Goal: Check status: Check status

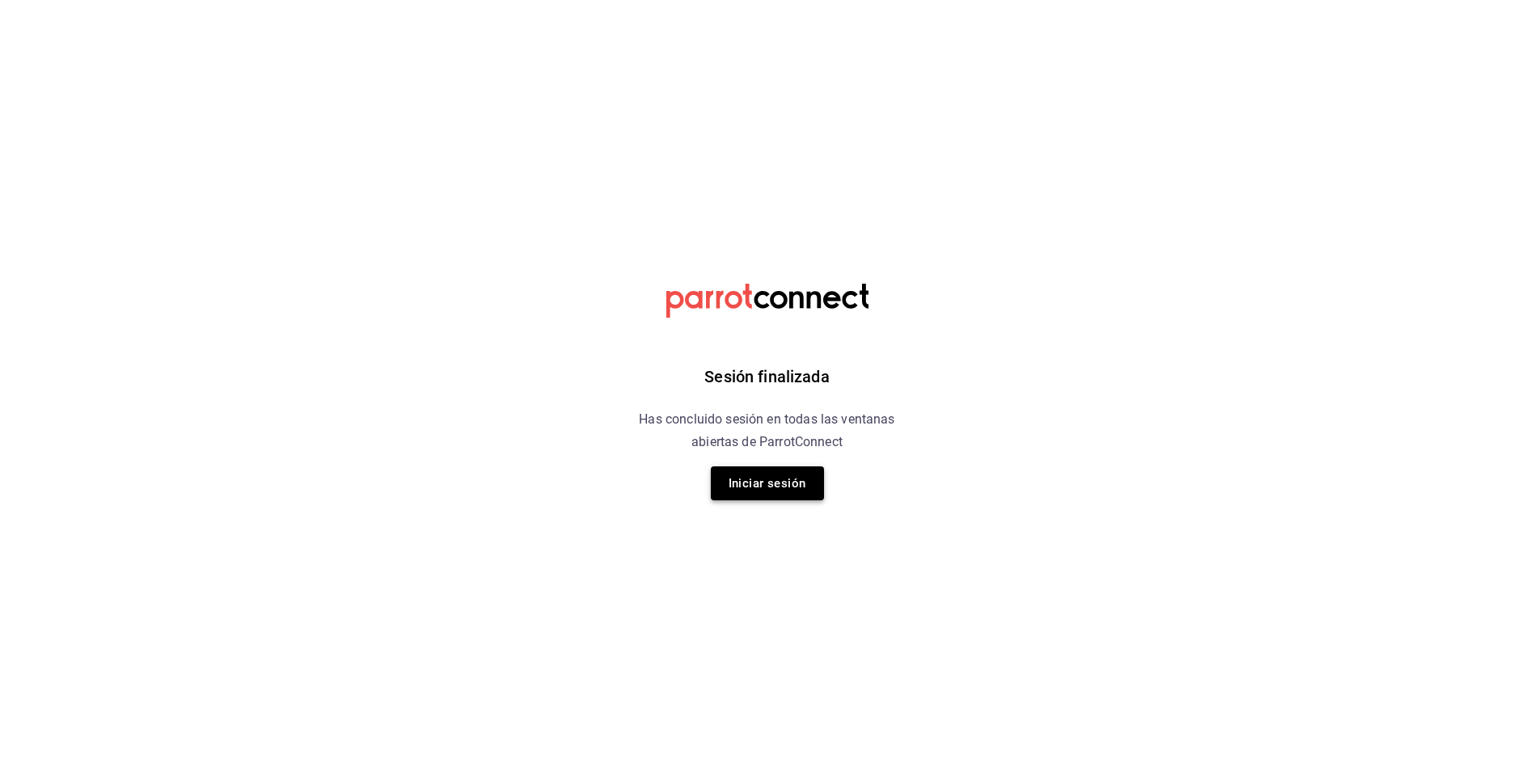
click at [778, 487] on button "Iniciar sesión" at bounding box center [767, 483] width 114 height 34
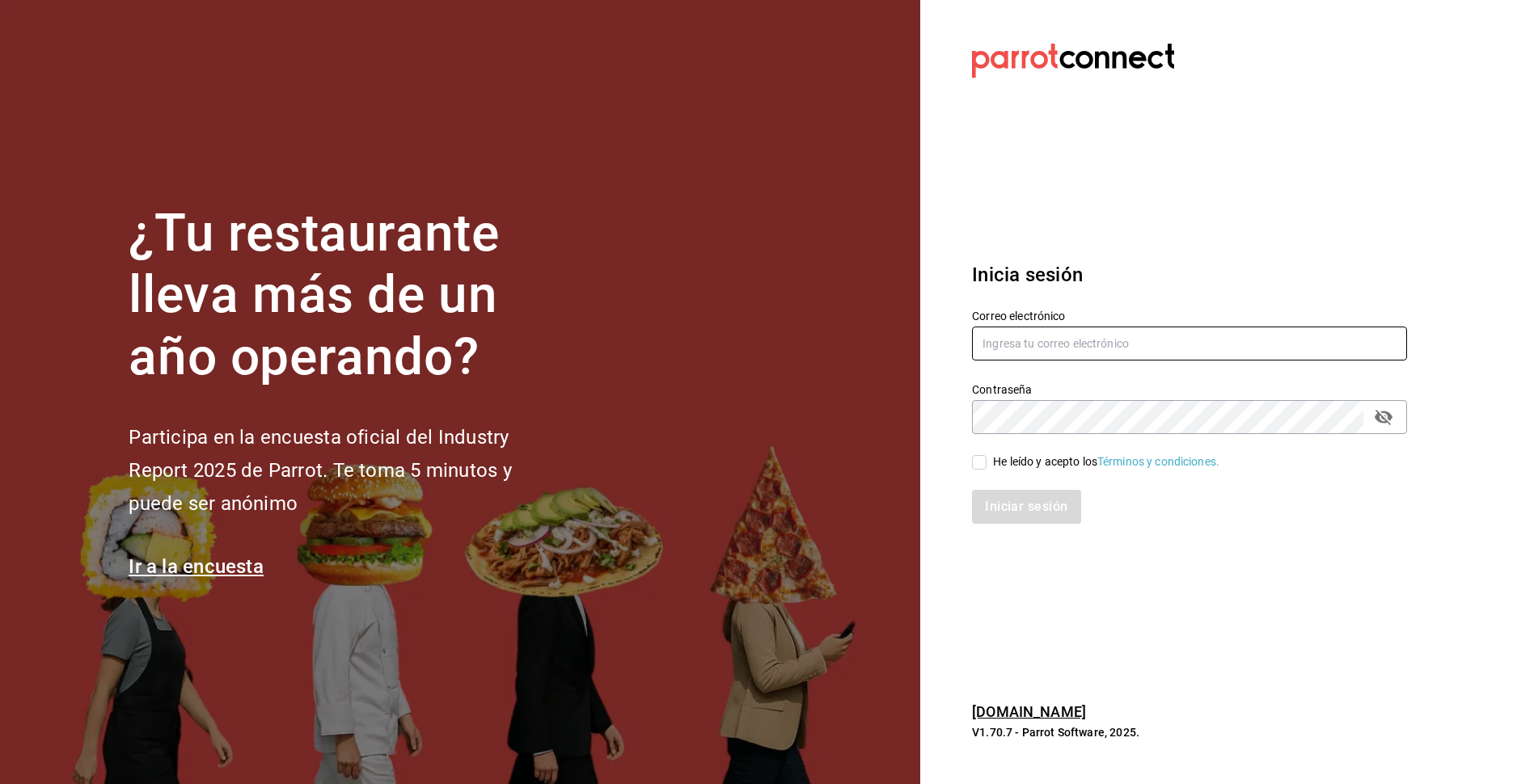
type input "[EMAIL_ADDRESS][DOMAIN_NAME]"
click at [978, 458] on input "He leído y acepto los Términos y condiciones." at bounding box center [978, 462] width 15 height 15
checkbox input "true"
click at [1003, 512] on button "Iniciar sesión" at bounding box center [1026, 506] width 110 height 34
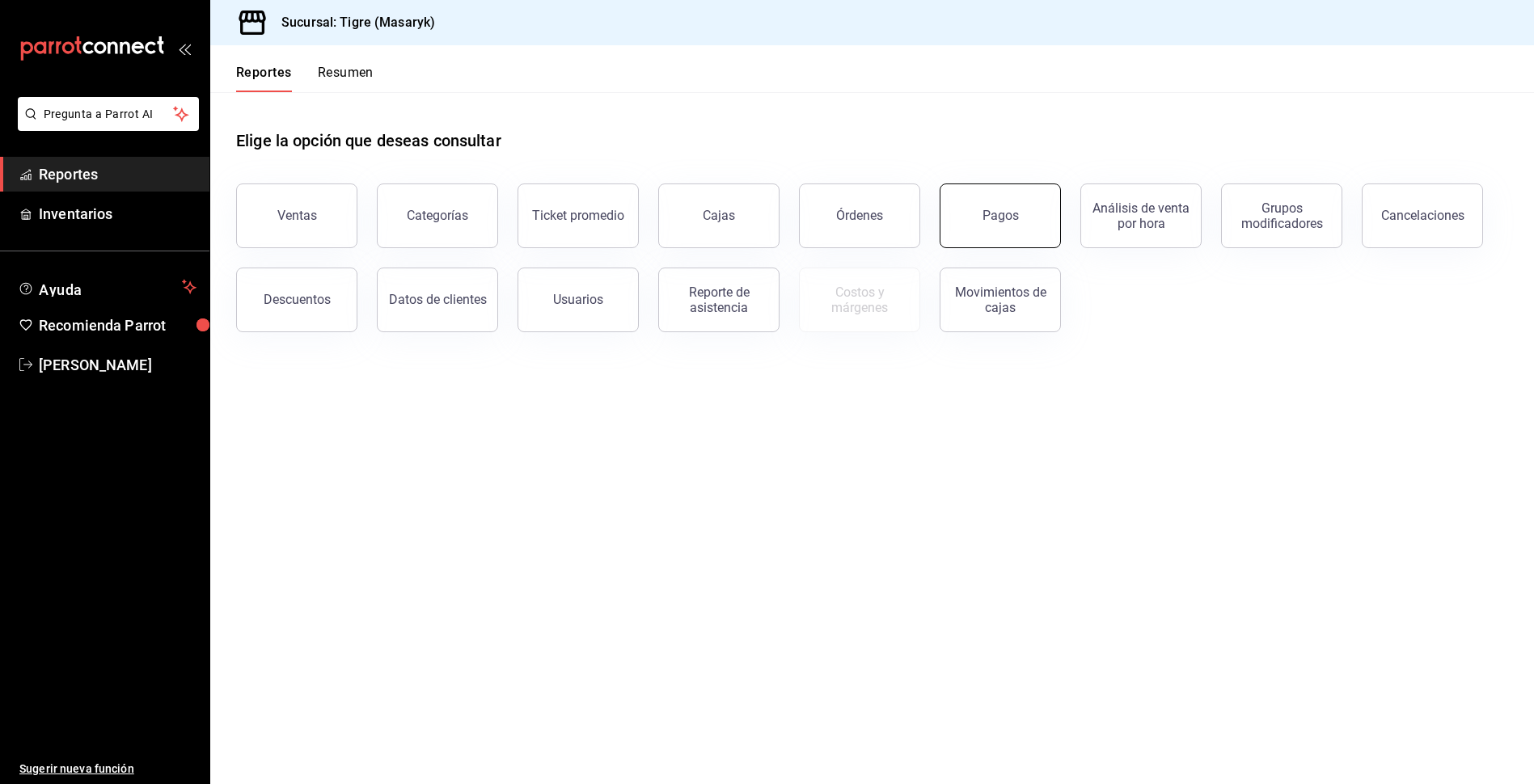
click at [983, 226] on button "Pagos" at bounding box center [999, 216] width 121 height 65
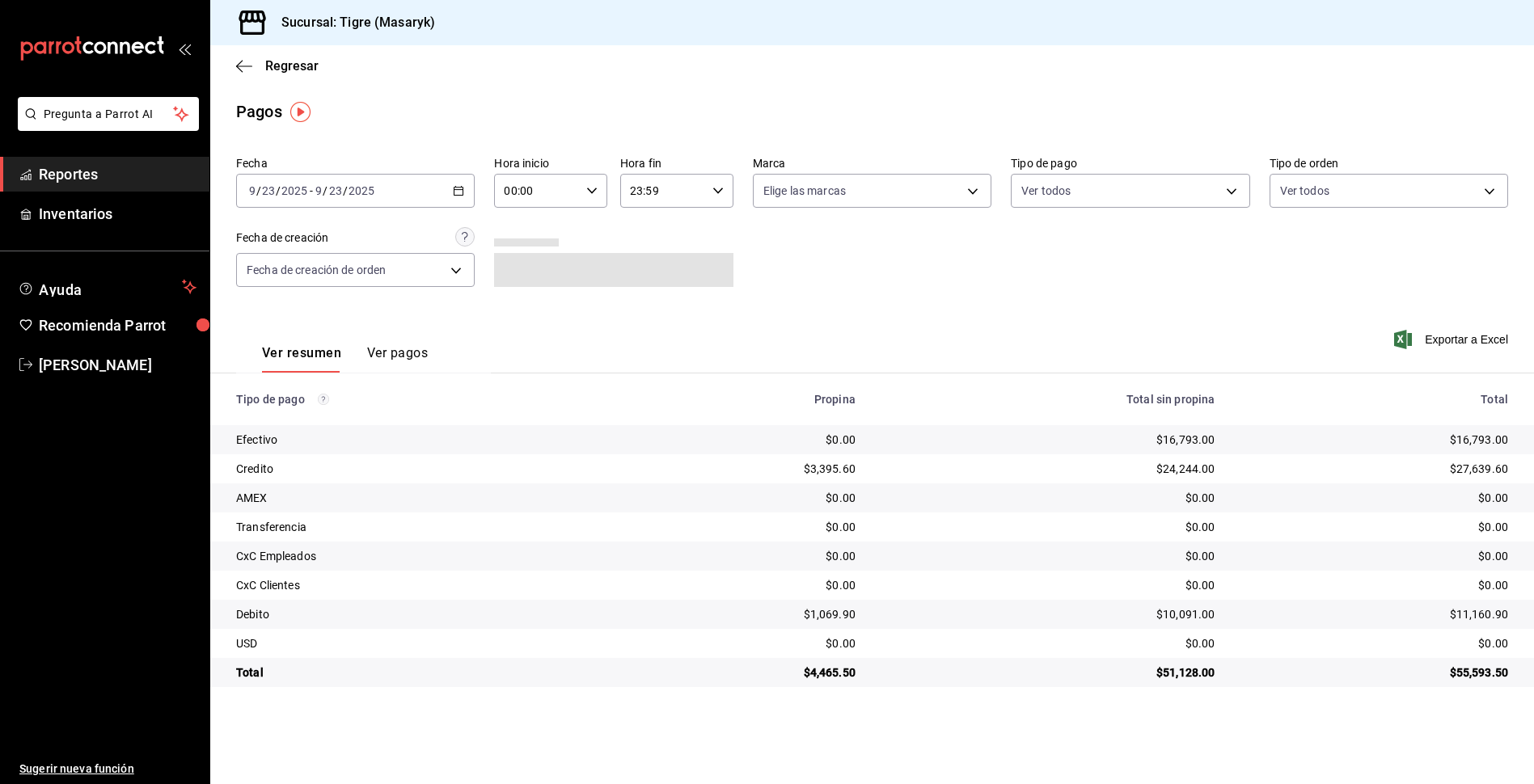
click at [457, 185] on icon "button" at bounding box center [458, 190] width 11 height 11
click at [286, 422] on span "Rango de fechas" at bounding box center [312, 421] width 125 height 17
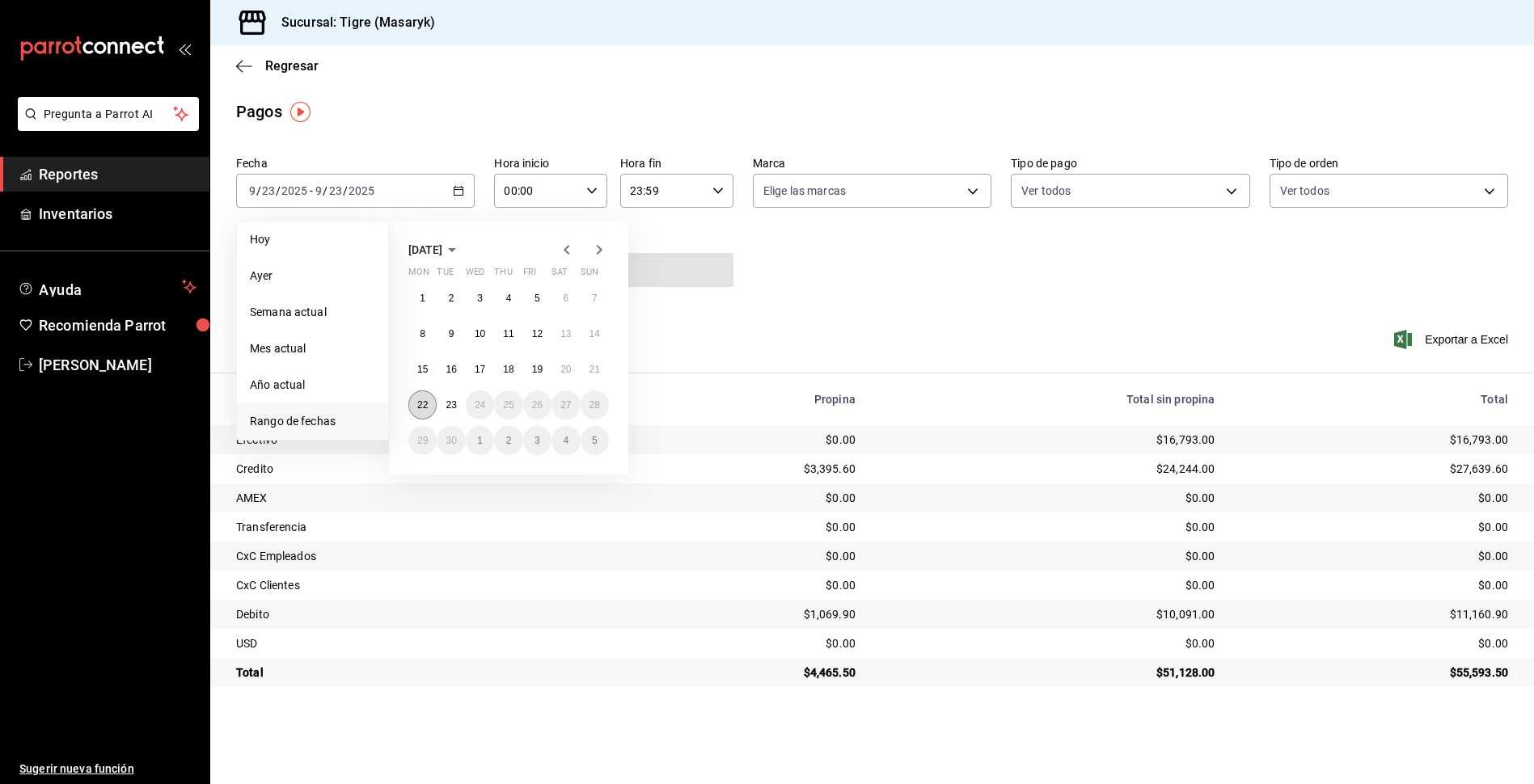
click at [423, 409] on abbr "22" at bounding box center [423, 404] width 10 height 11
click at [444, 396] on button "23" at bounding box center [451, 404] width 28 height 29
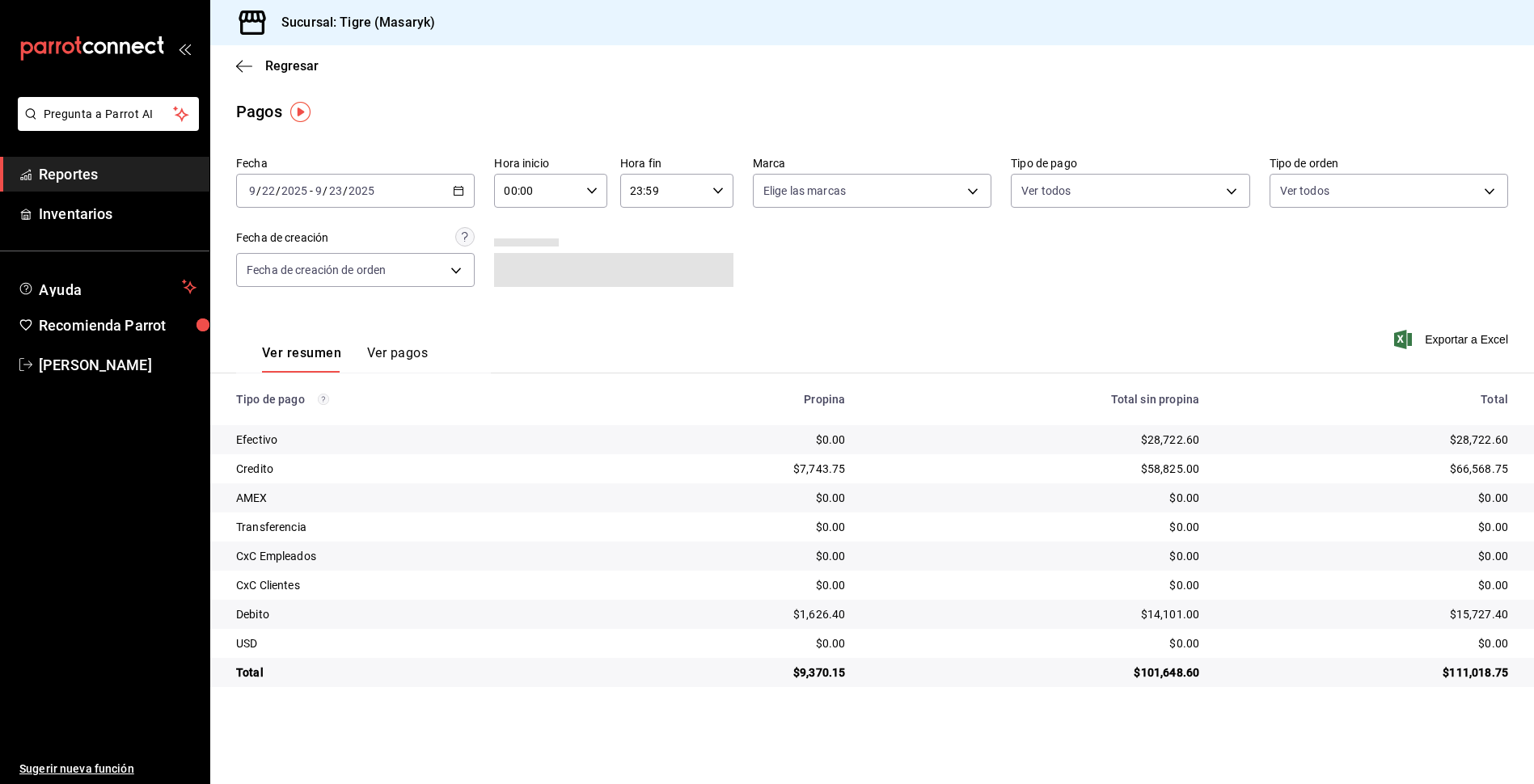
click at [592, 186] on icon "button" at bounding box center [591, 190] width 11 height 11
click at [517, 265] on span "05" at bounding box center [522, 264] width 31 height 13
click at [586, 272] on button "05" at bounding box center [578, 264] width 50 height 32
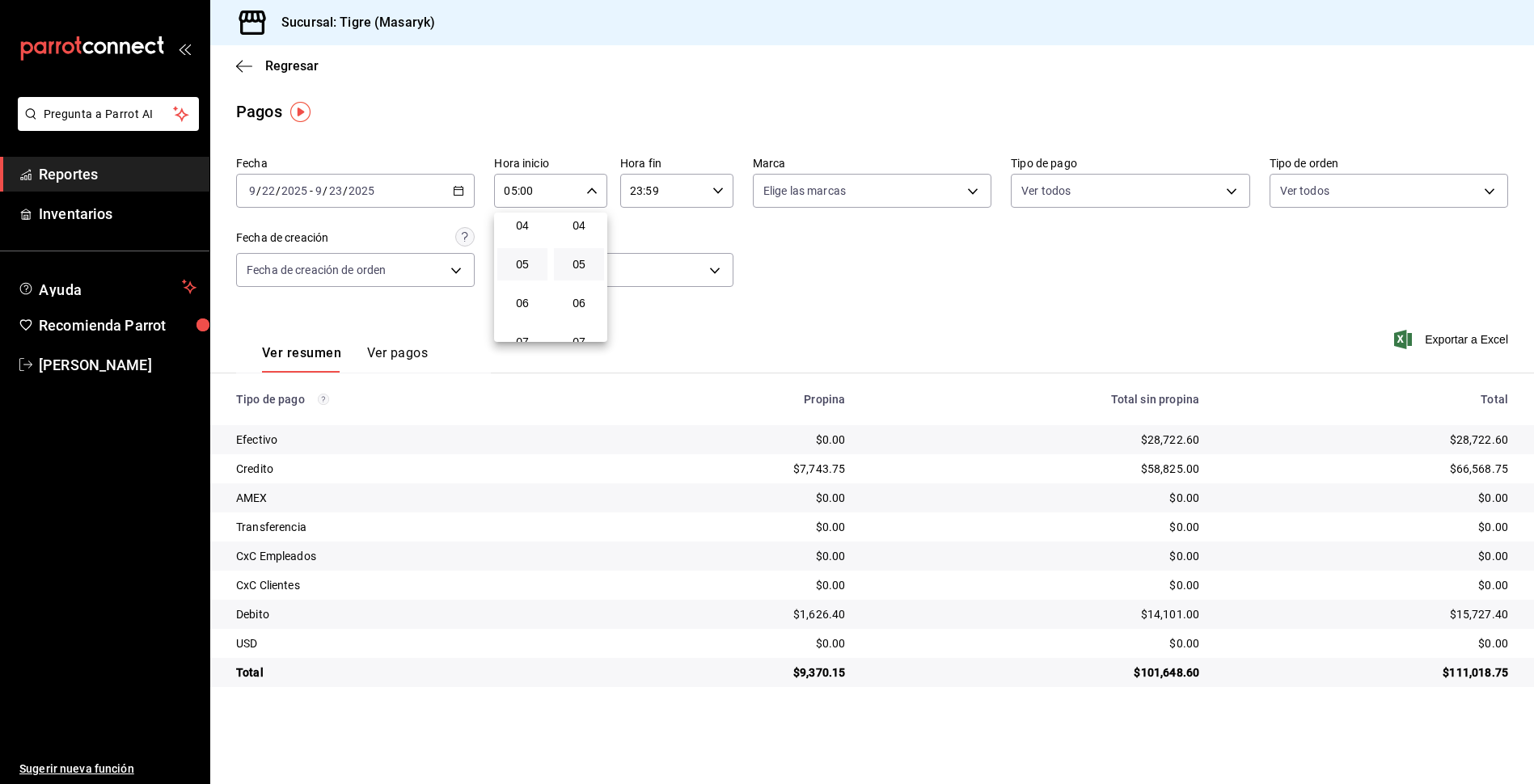
type input "05:05"
click at [775, 274] on div at bounding box center [767, 392] width 1534 height 784
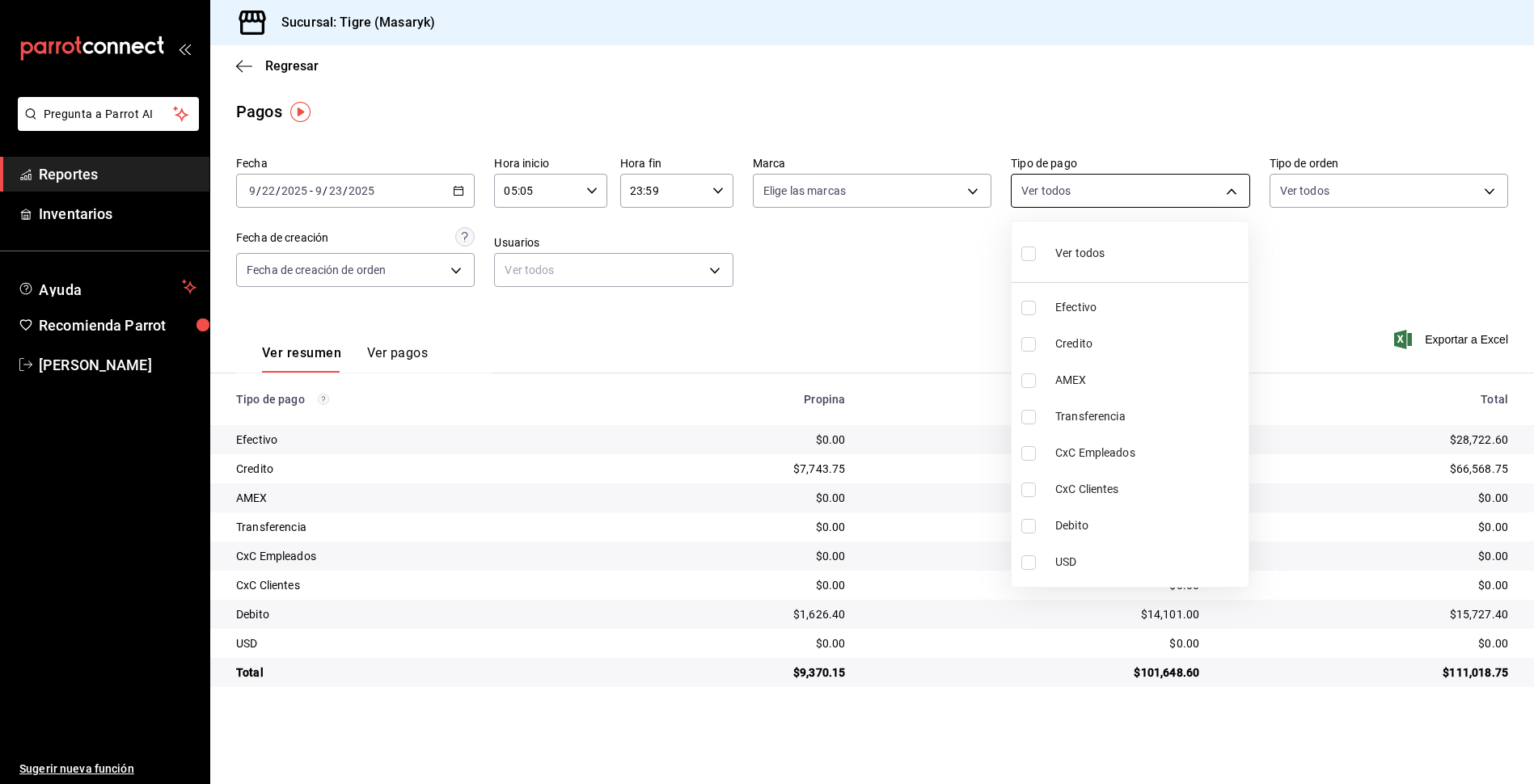
click at [1225, 188] on body "Pregunta a Parrot AI Reportes Inventarios Ayuda Recomienda Parrot Tigre Masaryk…" at bounding box center [767, 392] width 1534 height 784
click at [1230, 194] on div at bounding box center [767, 392] width 1534 height 784
click at [1230, 194] on body "Pregunta a Parrot AI Reportes Inventarios Ayuda Recomienda Parrot Tigre Masaryk…" at bounding box center [767, 392] width 1534 height 784
click at [1026, 251] on input "checkbox" at bounding box center [1028, 253] width 15 height 15
checkbox input "true"
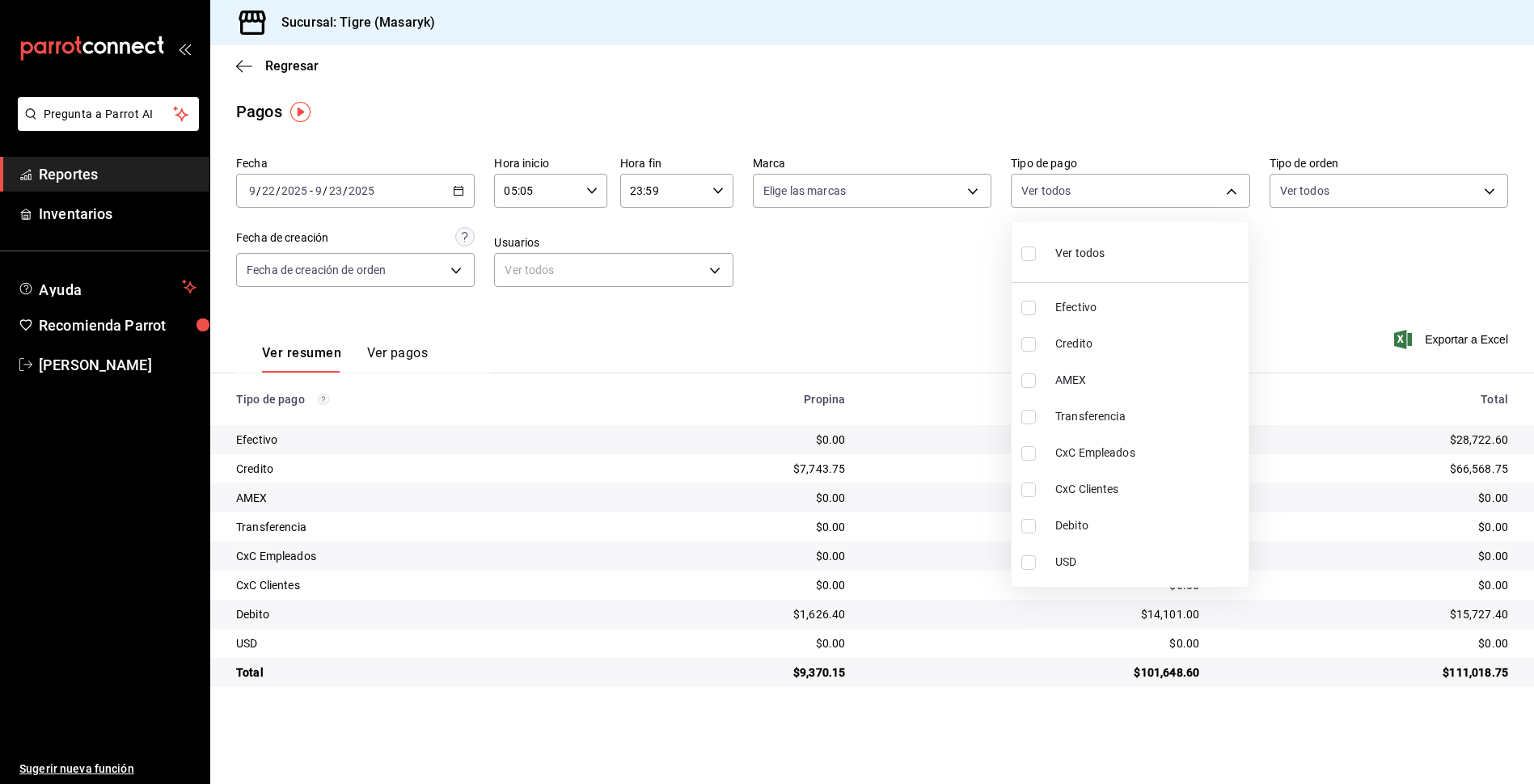
type input "68cfb1b9-f6b2-44be-9d19-cf144159f8e2,563f51c4-7c0d-43b6-837e-e895ac41548e,d9472…"
checkbox input "true"
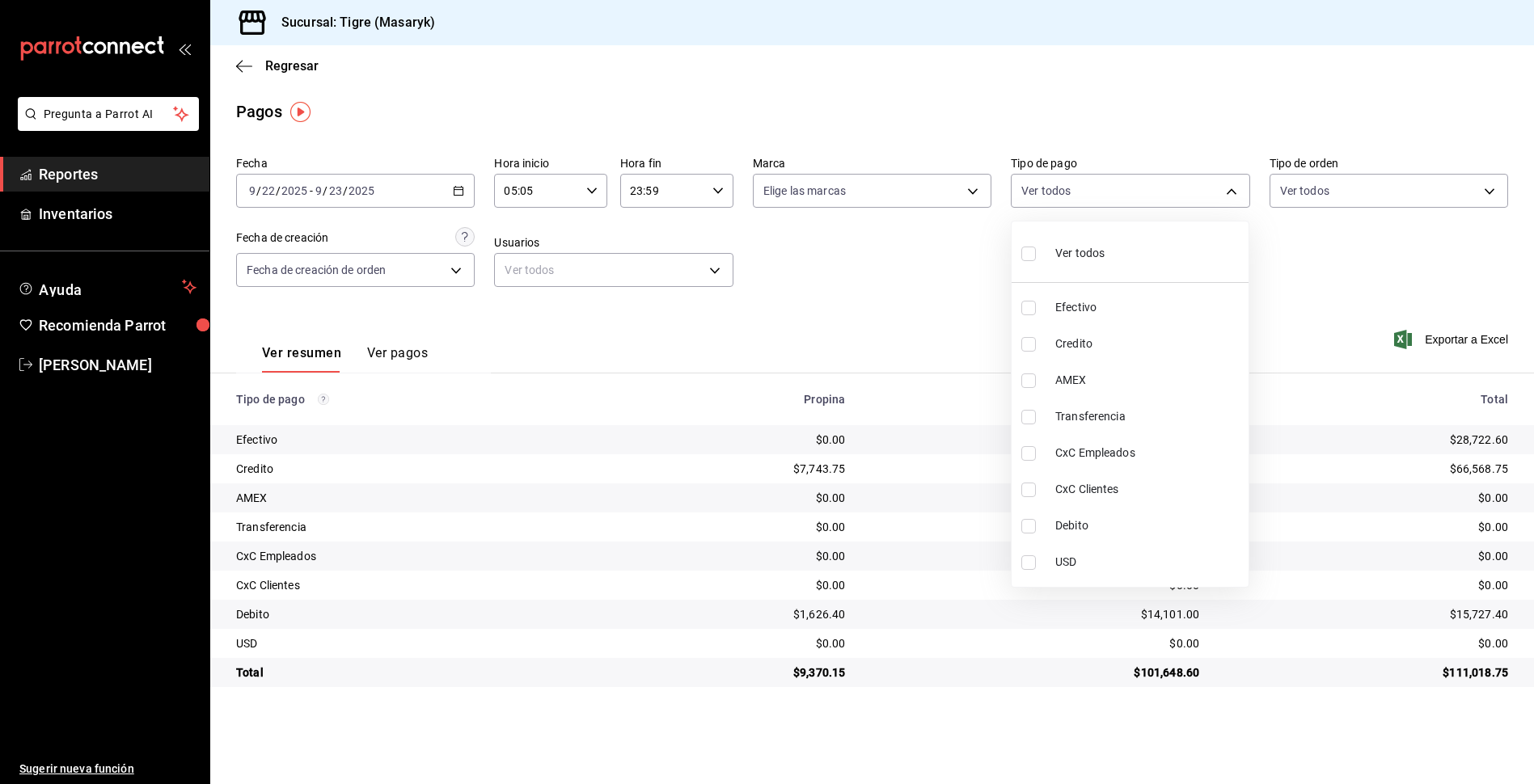
checkbox input "true"
click at [952, 280] on div at bounding box center [767, 392] width 1534 height 784
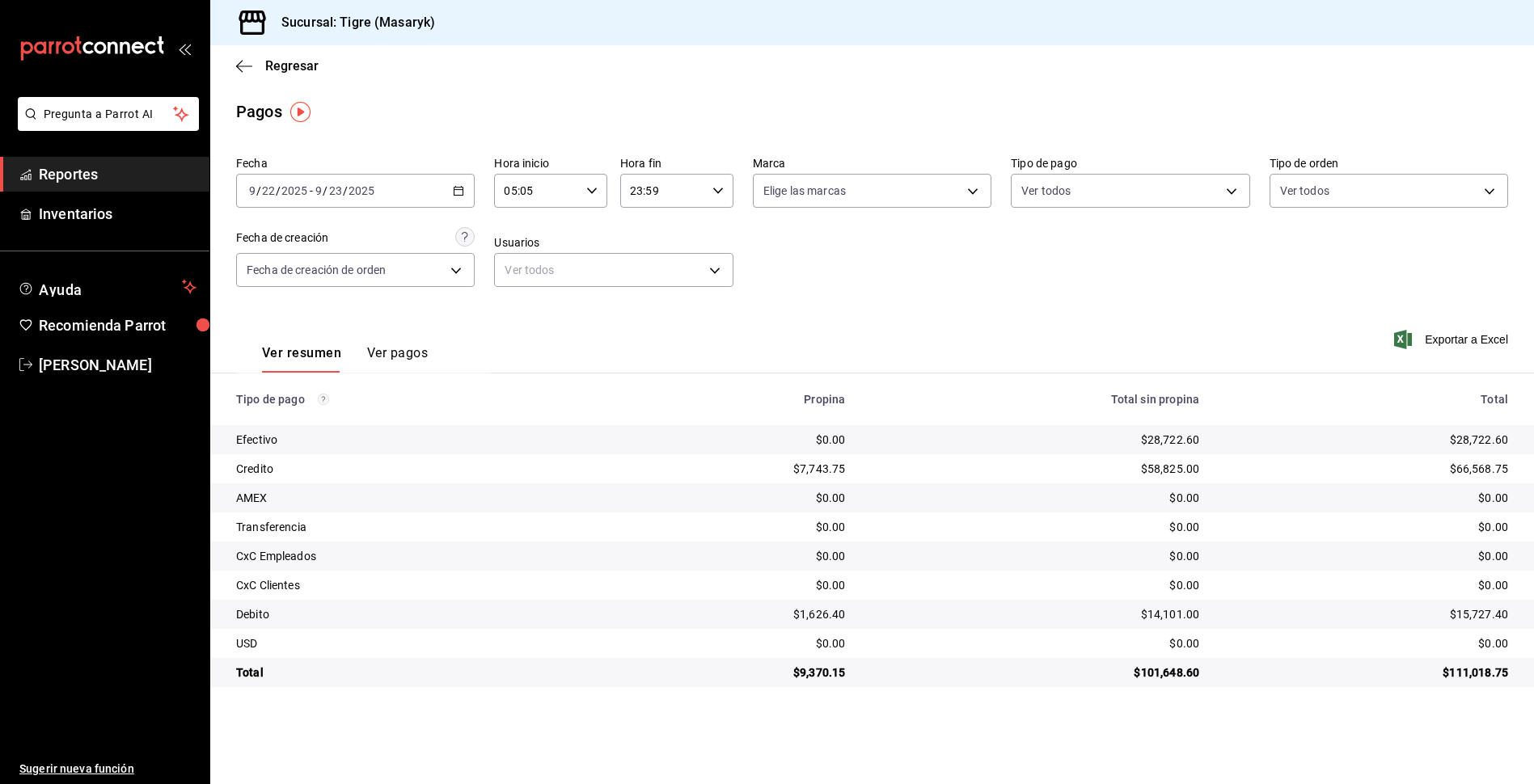
click at [598, 189] on icon "button" at bounding box center [591, 190] width 11 height 11
click at [521, 234] on span "05" at bounding box center [522, 231] width 31 height 13
click at [722, 189] on div at bounding box center [767, 392] width 1534 height 784
click at [719, 189] on icon "button" at bounding box center [717, 190] width 11 height 11
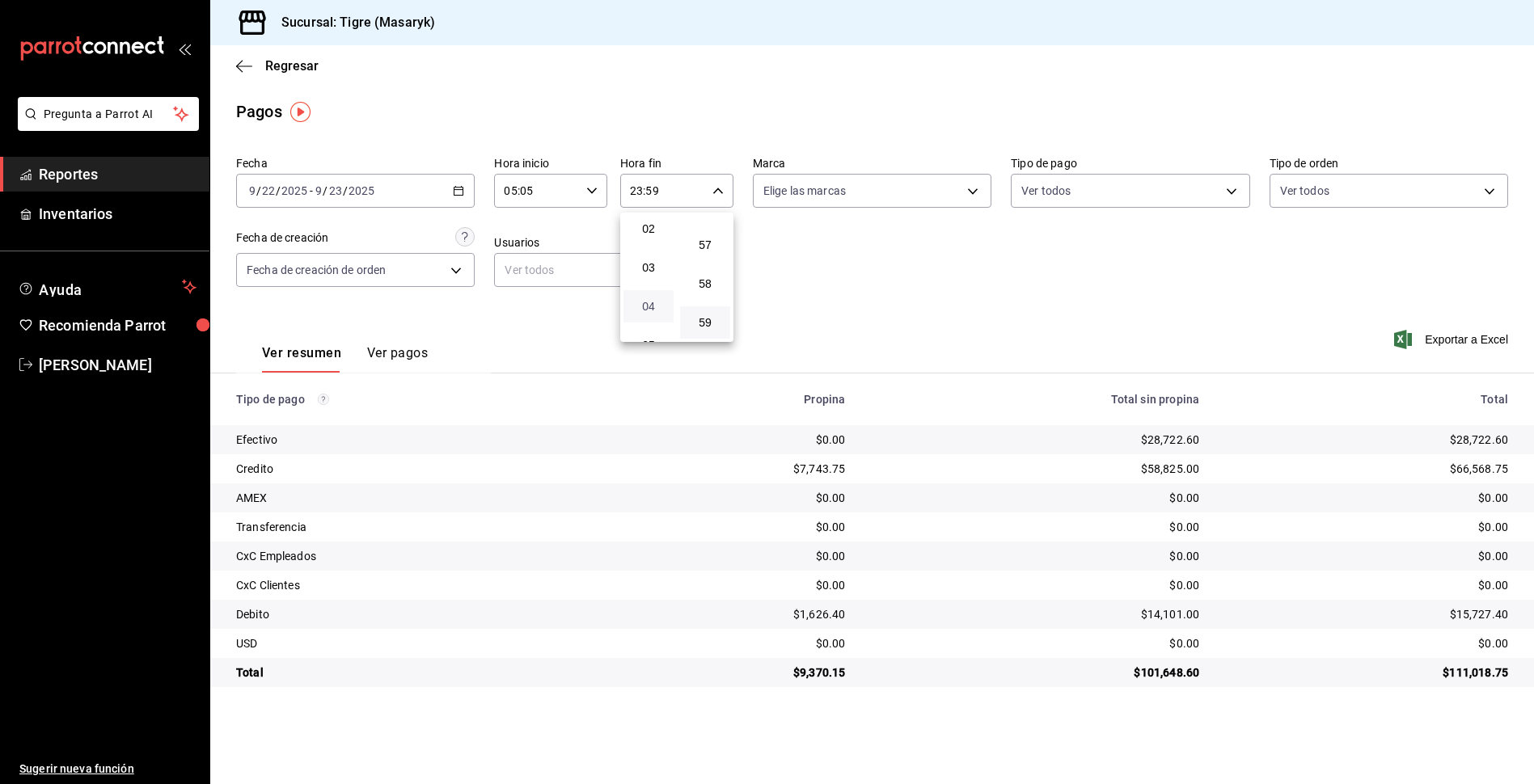
scroll to position [162, 0]
click at [646, 272] on button "05" at bounding box center [648, 264] width 50 height 32
click at [967, 292] on div at bounding box center [767, 392] width 1534 height 784
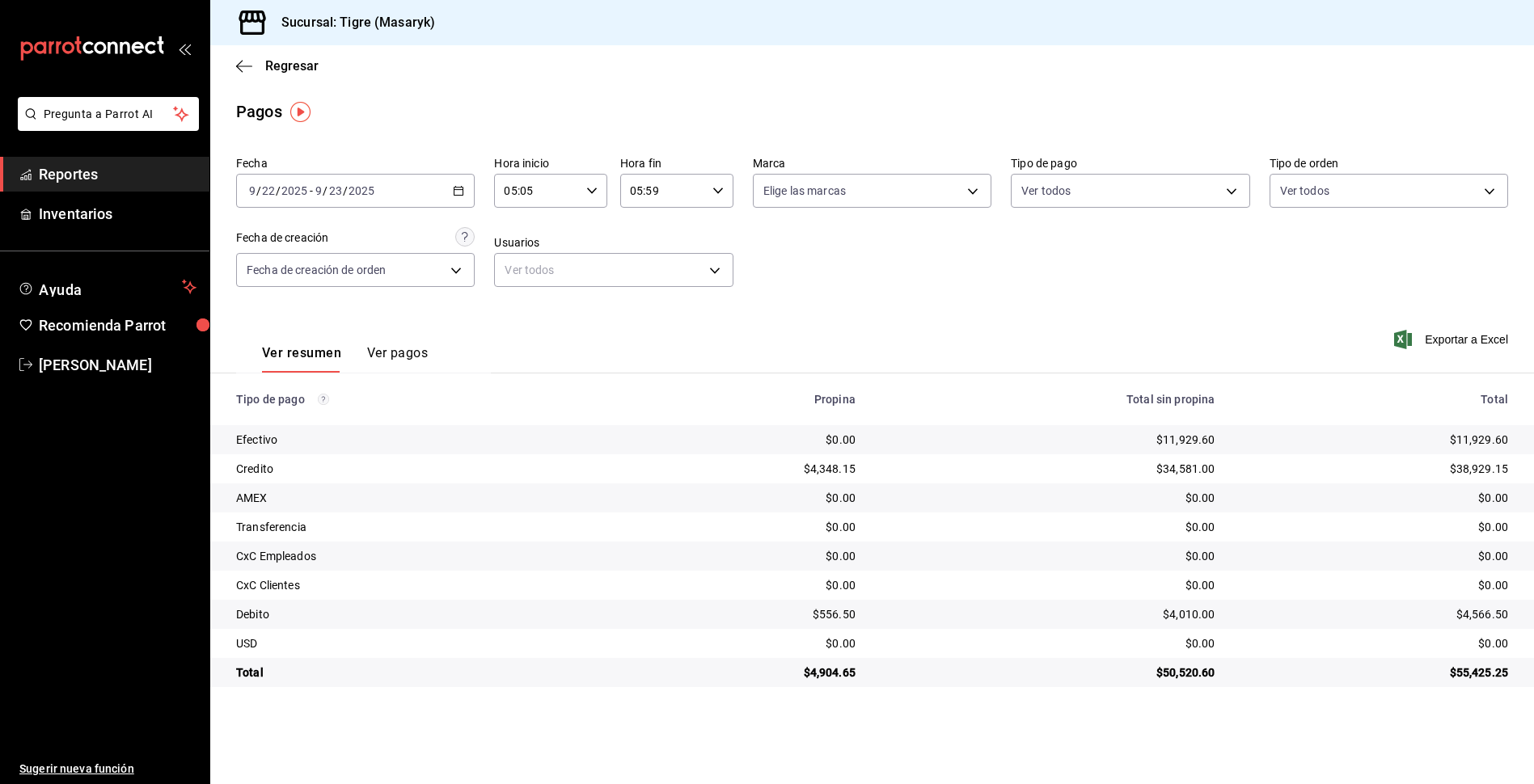
click at [657, 190] on input "05:59" at bounding box center [663, 190] width 86 height 32
click at [709, 234] on span "00" at bounding box center [704, 231] width 31 height 13
type input "05:00"
click at [840, 251] on div at bounding box center [767, 392] width 1534 height 784
click at [1227, 192] on body "Pregunta a Parrot AI Reportes Inventarios Ayuda Recomienda Parrot Tigre Masaryk…" at bounding box center [767, 392] width 1534 height 784
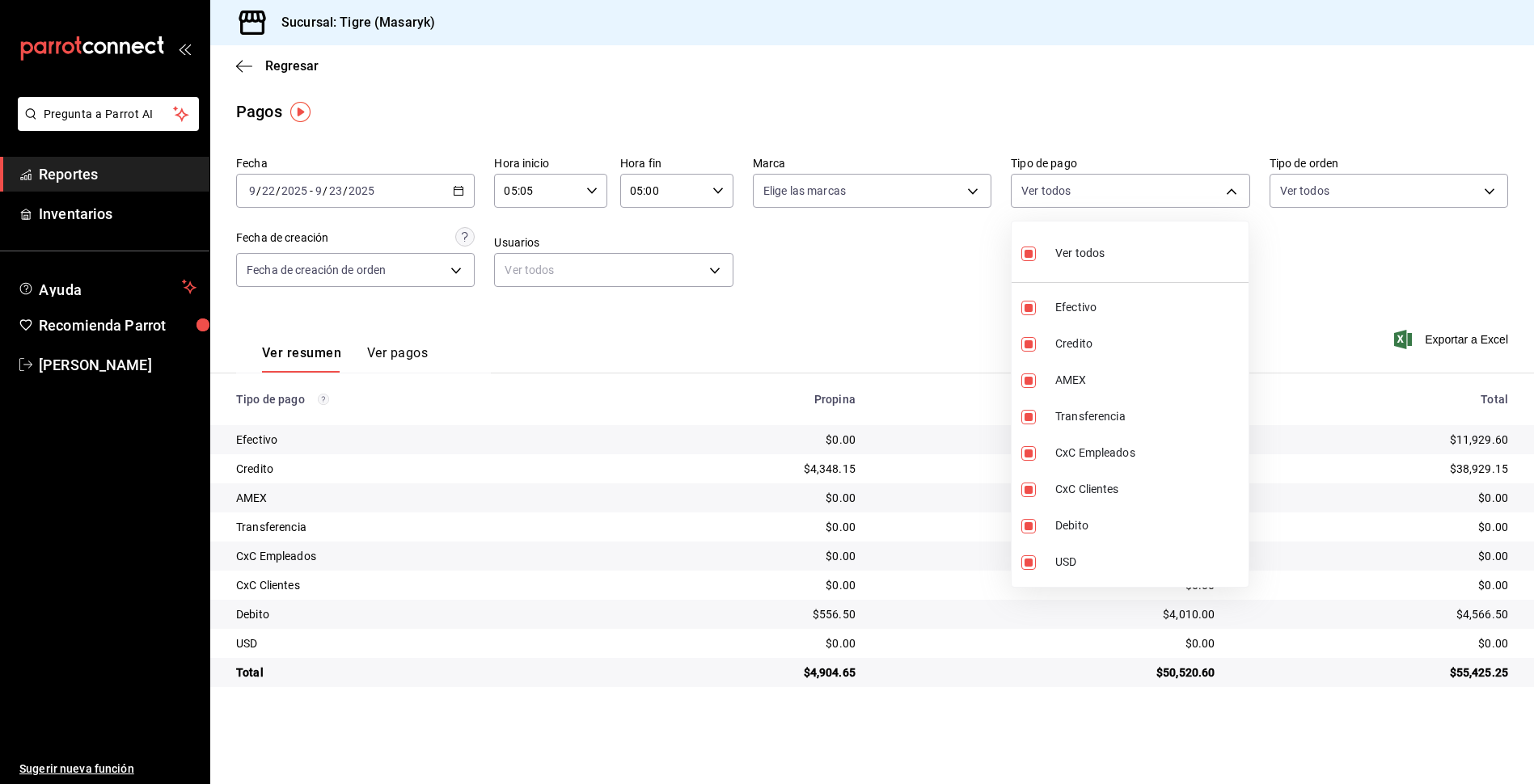
click at [1029, 258] on input "checkbox" at bounding box center [1028, 253] width 15 height 15
checkbox input "false"
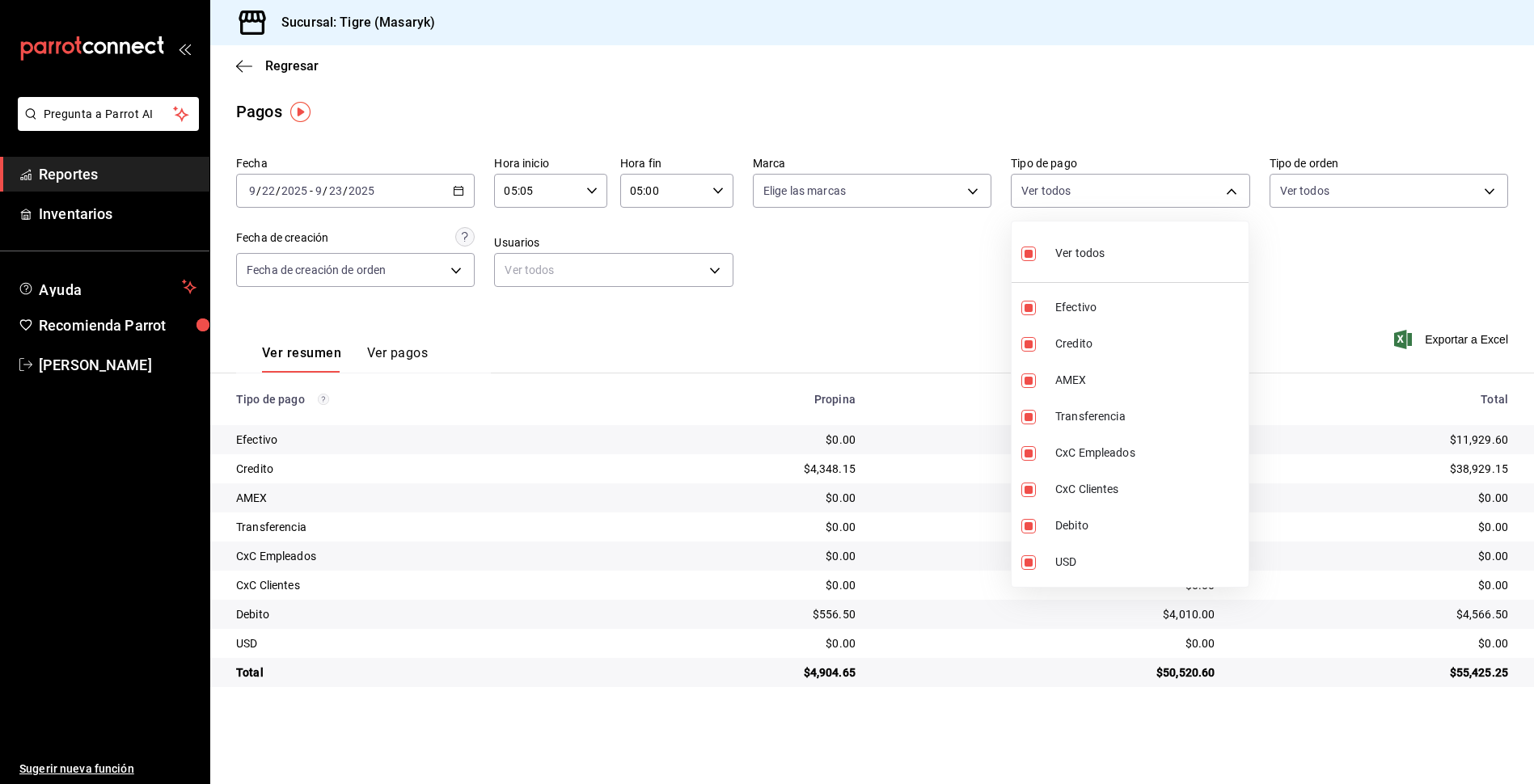
checkbox input "false"
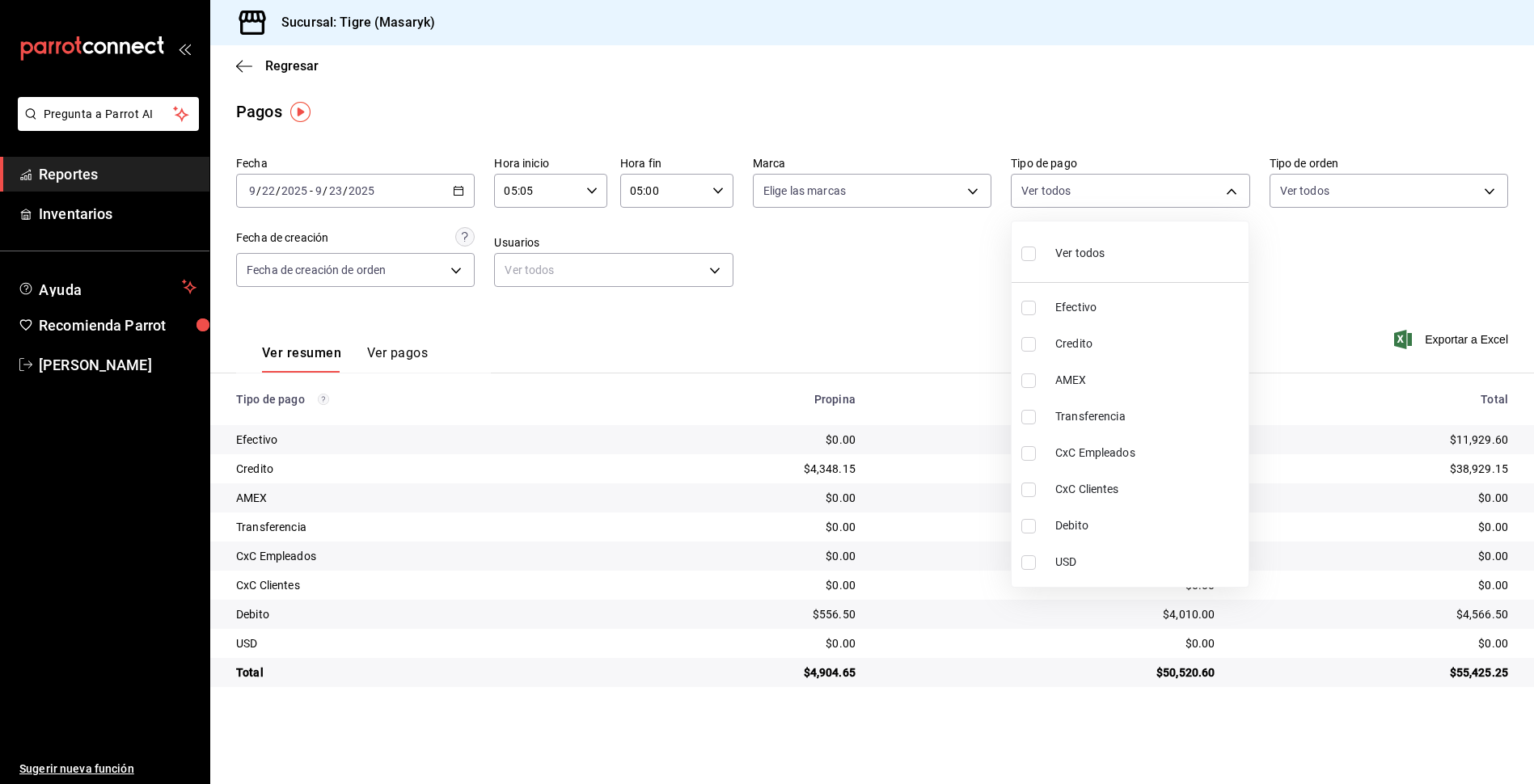
click at [1029, 258] on input "checkbox" at bounding box center [1028, 253] width 15 height 15
checkbox input "true"
type input "68cfb1b9-f6b2-44be-9d19-cf144159f8e2,563f51c4-7c0d-43b6-837e-e895ac41548e,d9472…"
checkbox input "true"
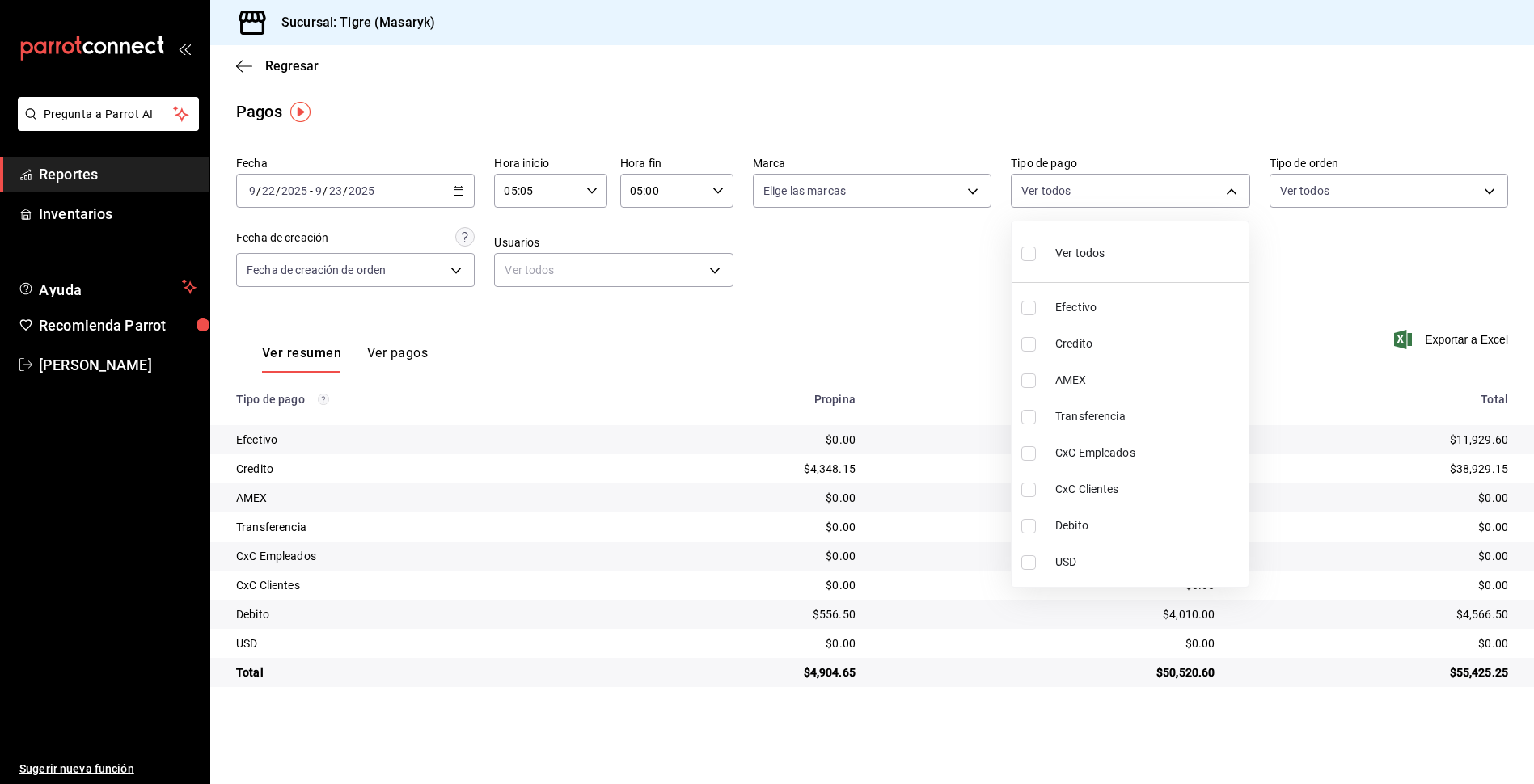
checkbox input "true"
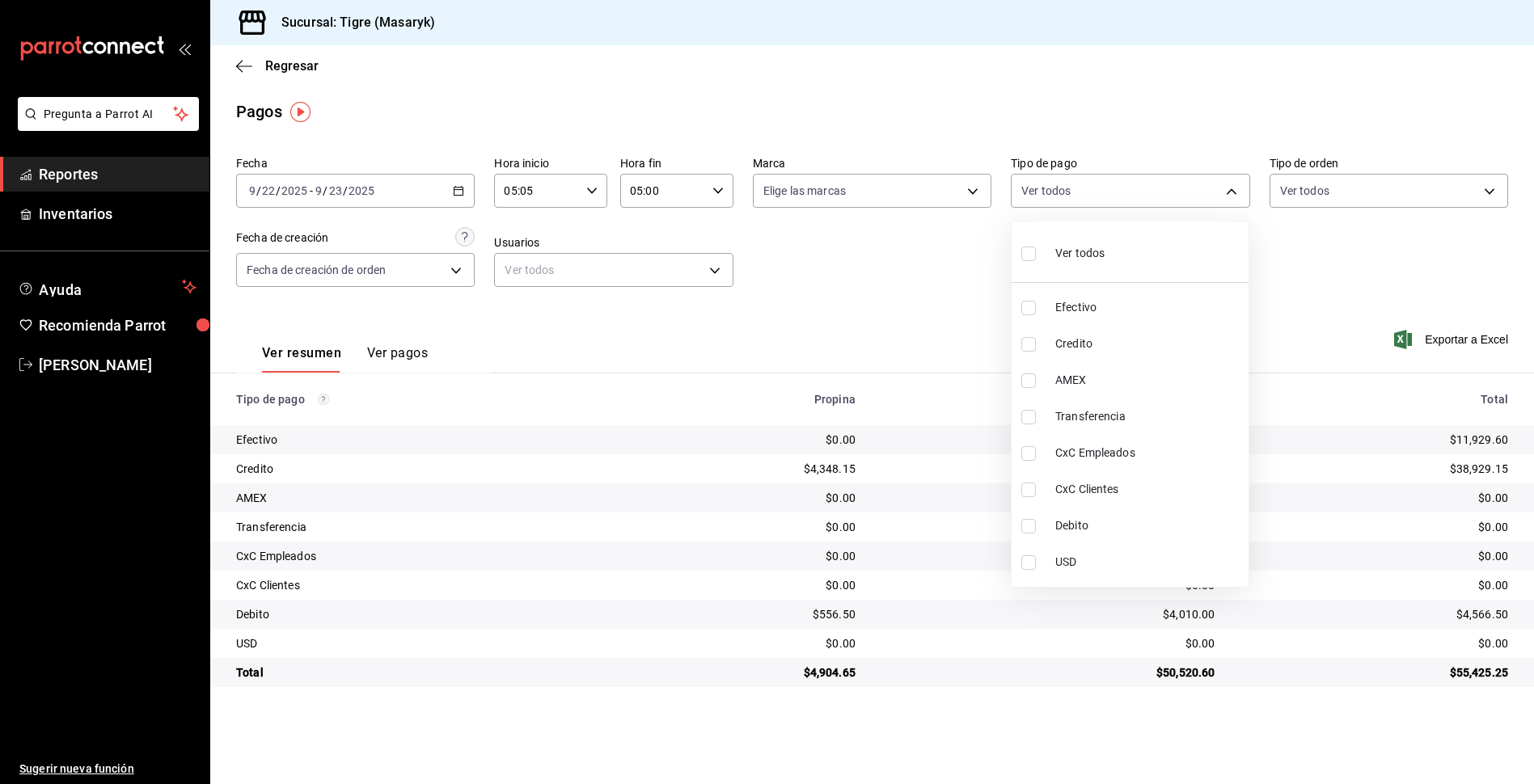
checkbox input "true"
click at [1296, 223] on div at bounding box center [767, 392] width 1534 height 784
